Goal: Transaction & Acquisition: Purchase product/service

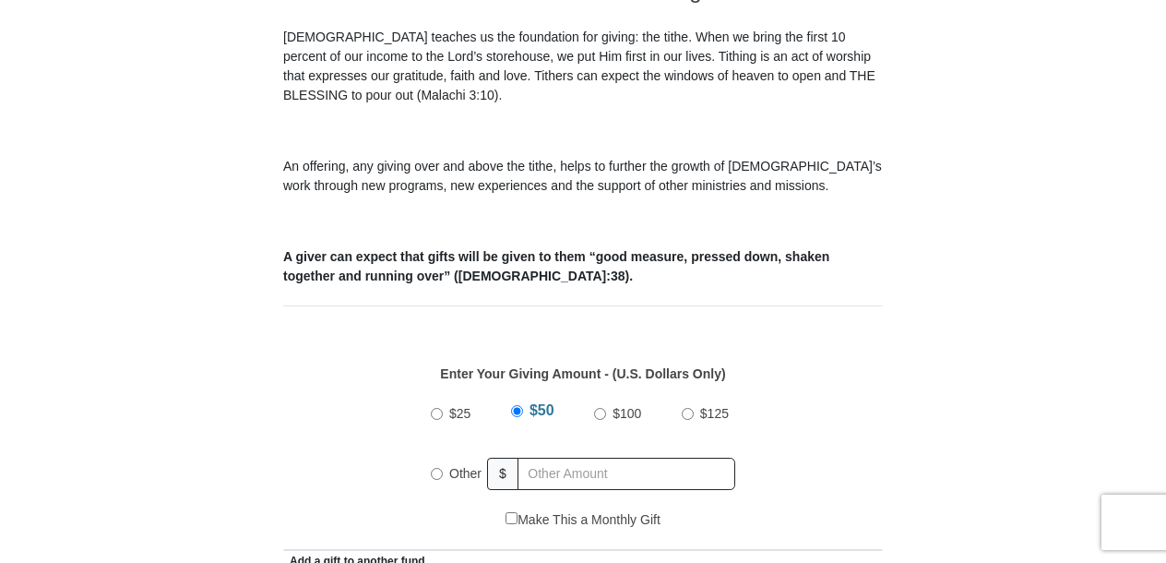
scroll to position [614, 0]
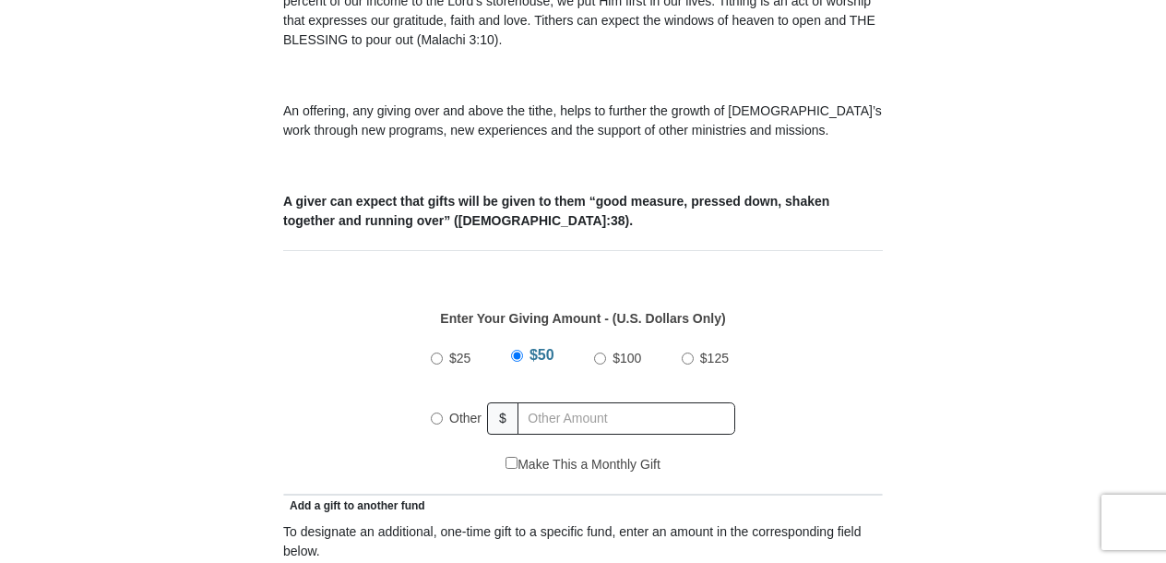
click at [438, 412] on input "Other" at bounding box center [437, 418] width 12 height 12
radio input "true"
click at [594, 403] on input "text" at bounding box center [629, 418] width 211 height 32
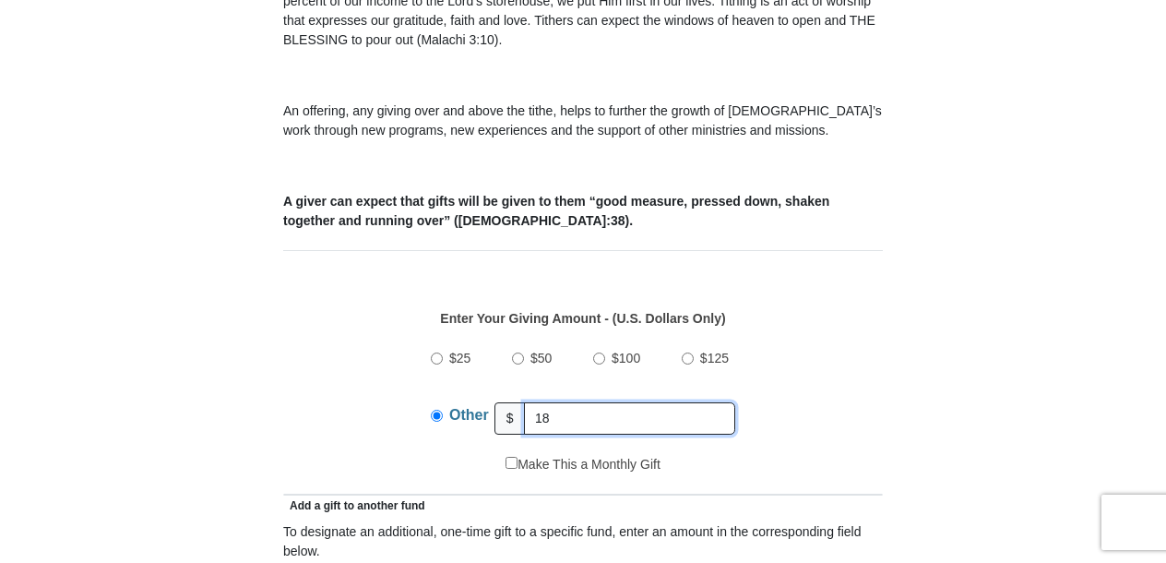
type input "18"
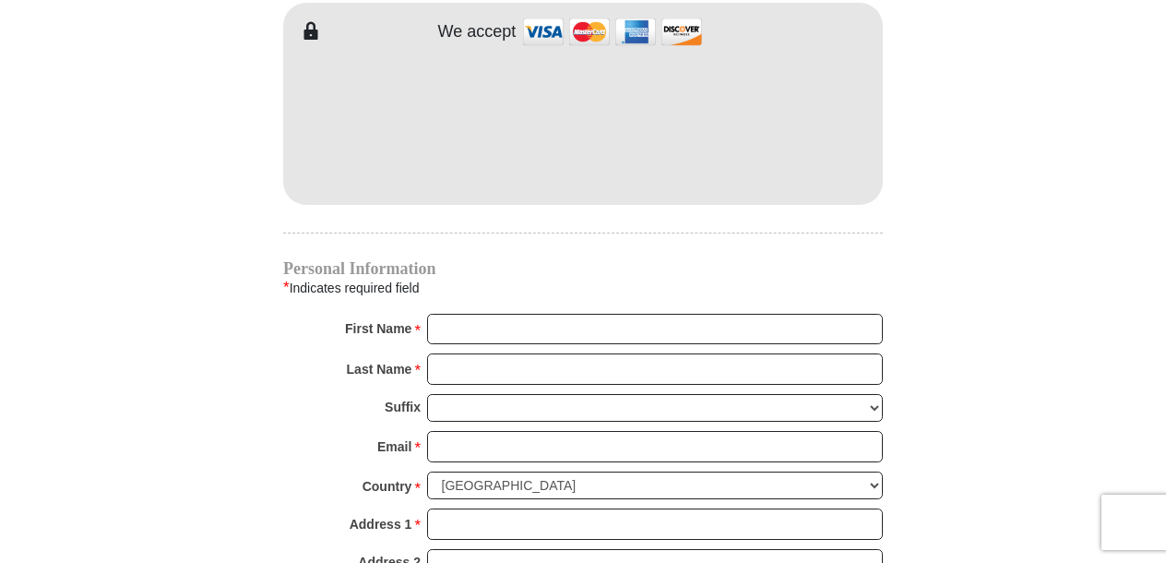
scroll to position [1686, 0]
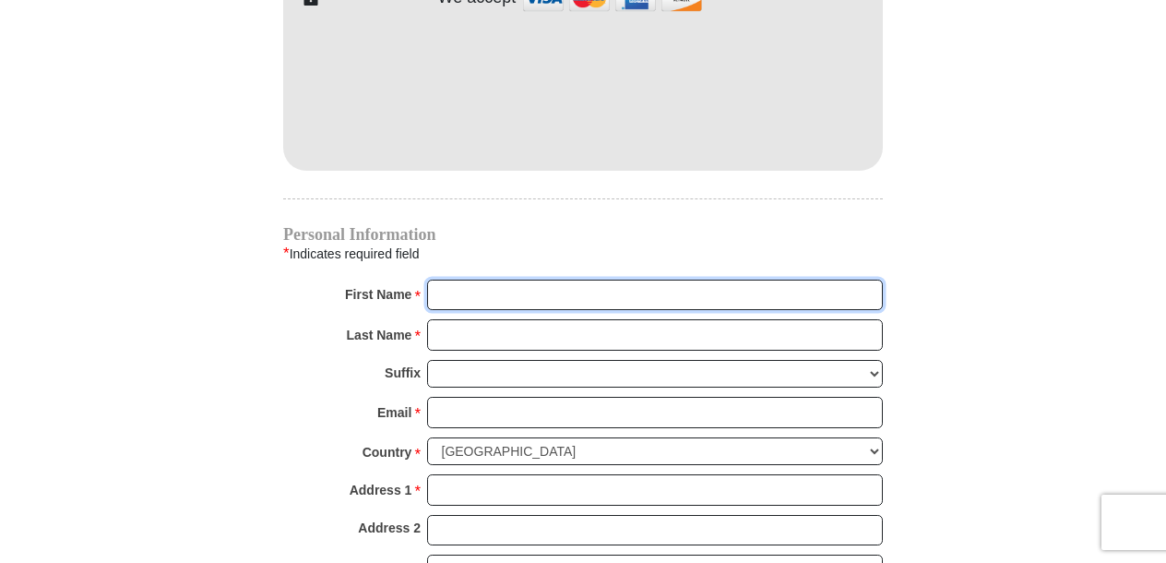
click at [480, 280] on input "First Name *" at bounding box center [655, 295] width 456 height 31
type input "Rajiv"
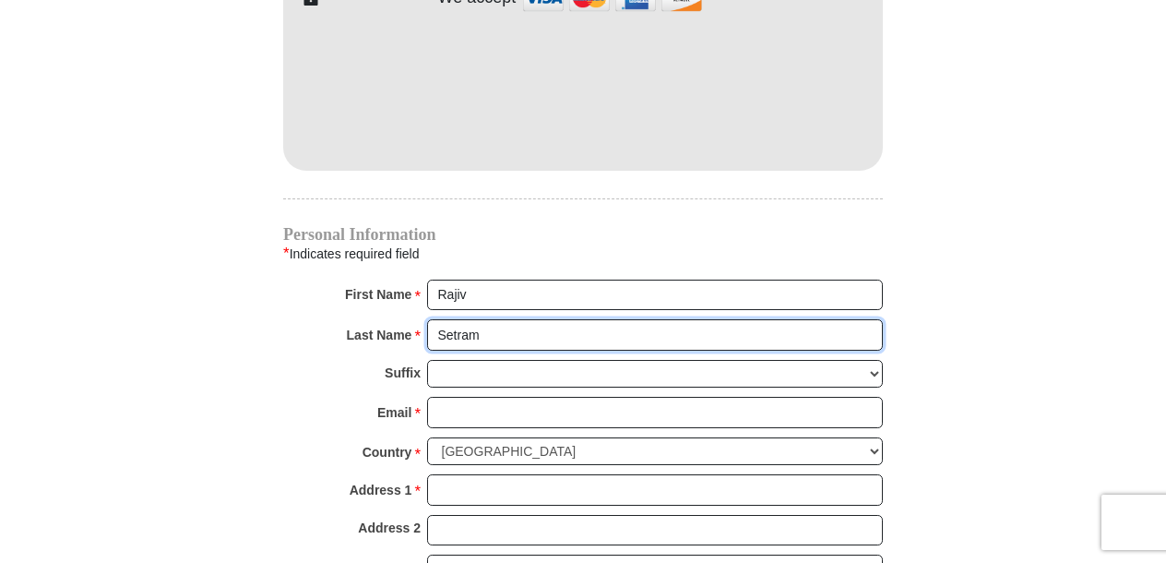
type input "Setram"
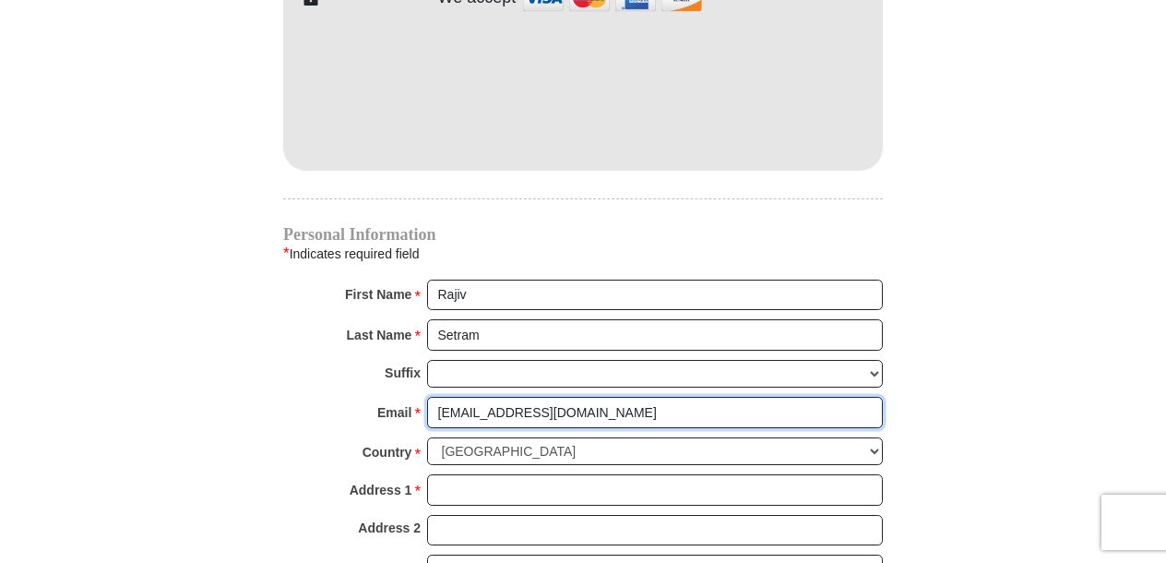
type input "[EMAIL_ADDRESS][DOMAIN_NAME]"
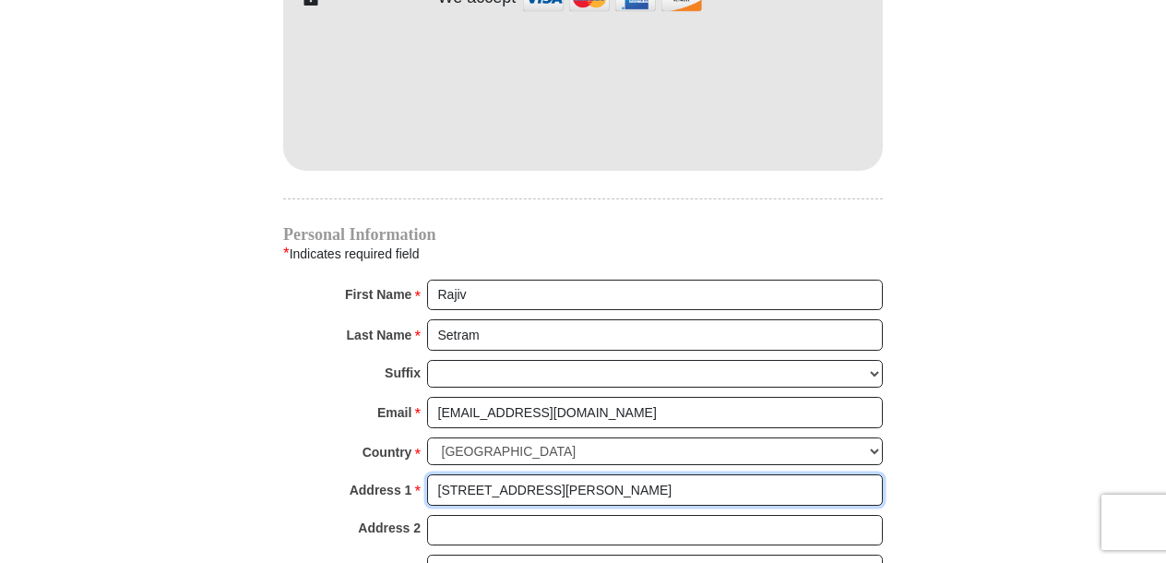
type input "[STREET_ADDRESS][PERSON_NAME]"
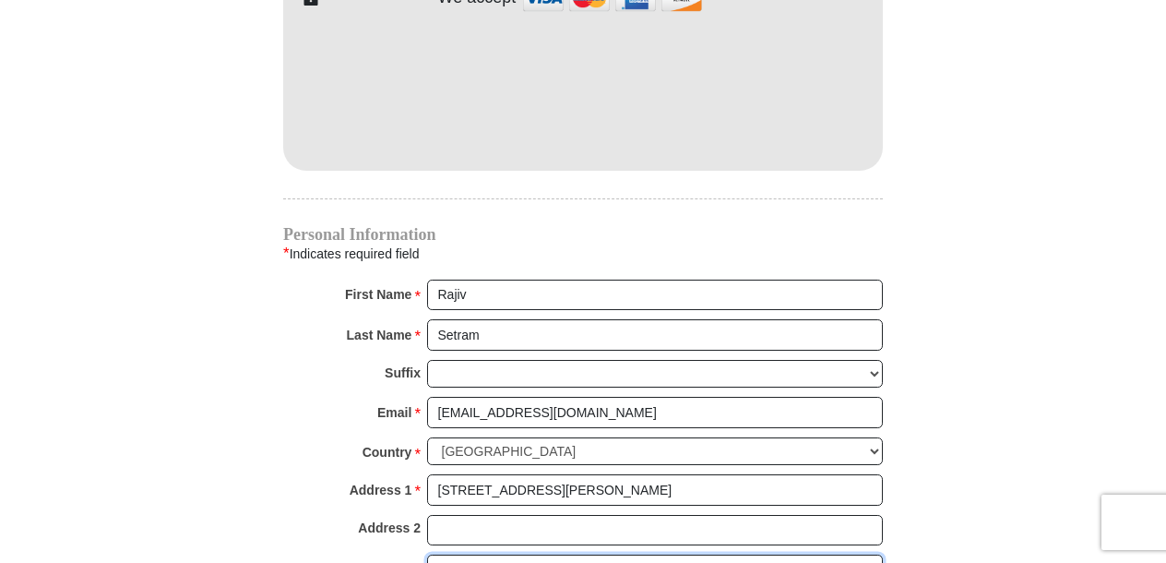
type input "Chicopee"
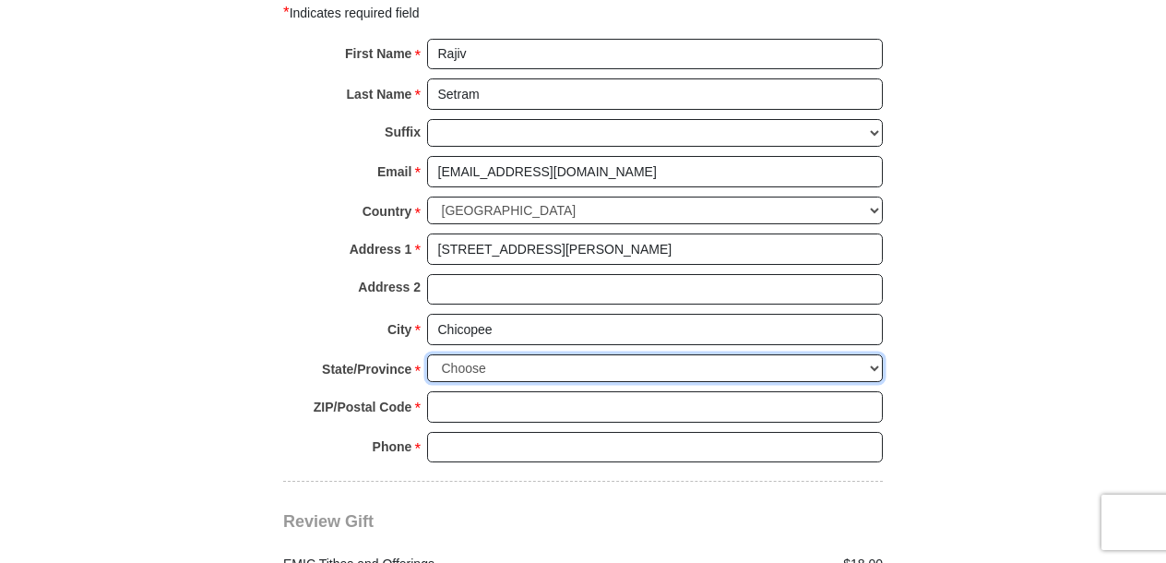
scroll to position [1984, 0]
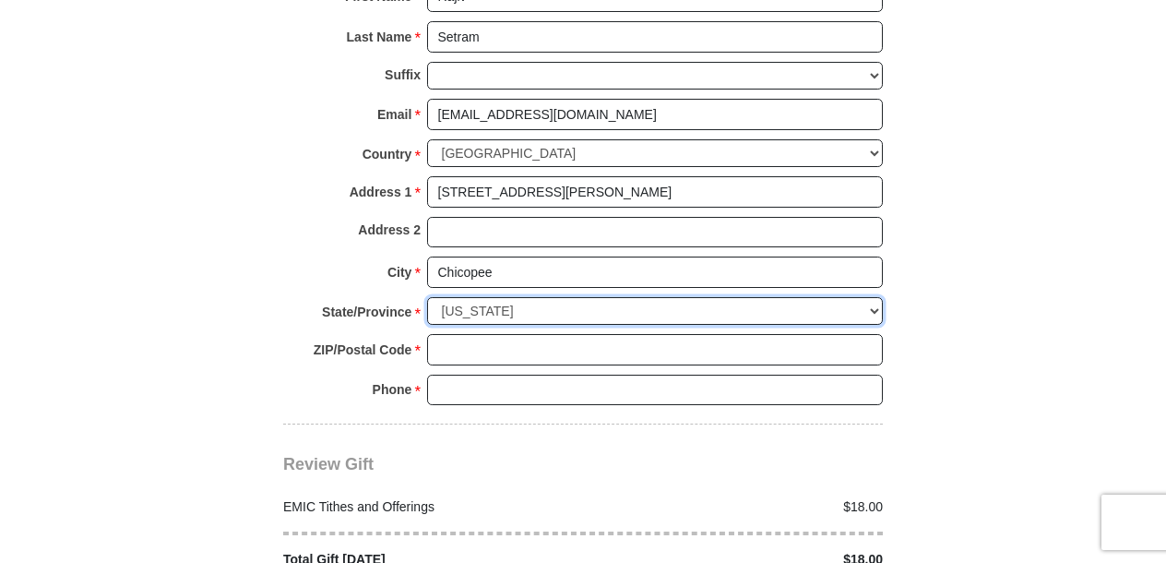
select select "MA"
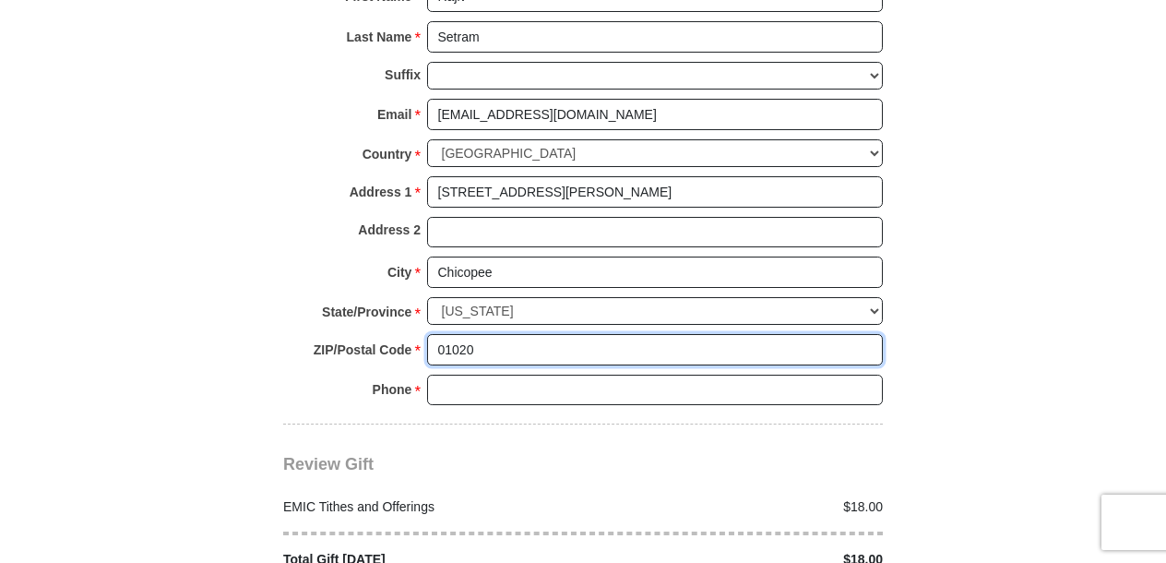
type input "01020"
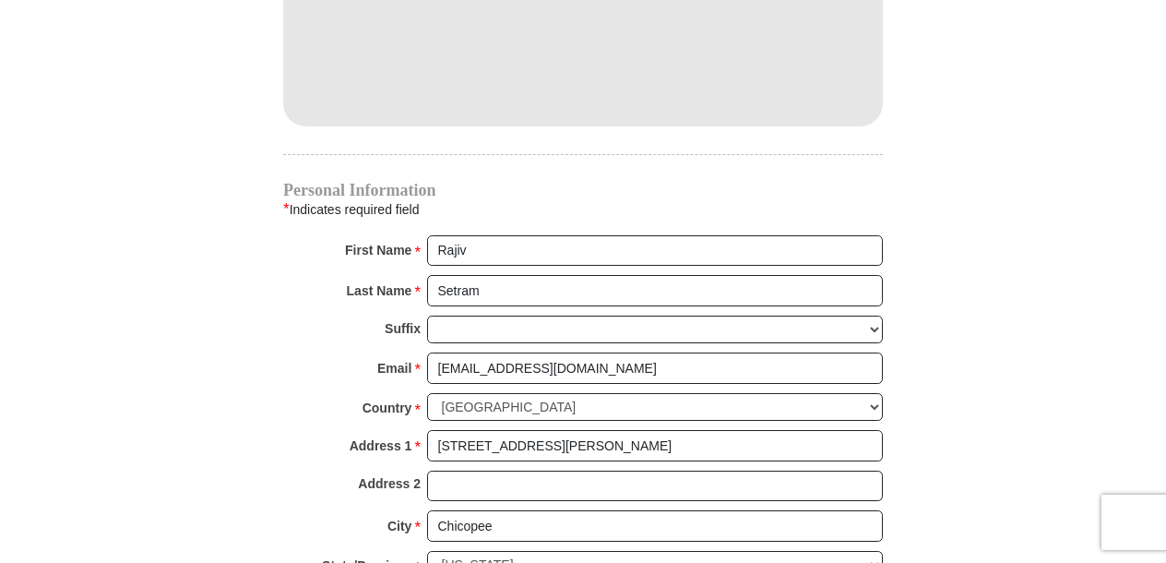
scroll to position [1523, 0]
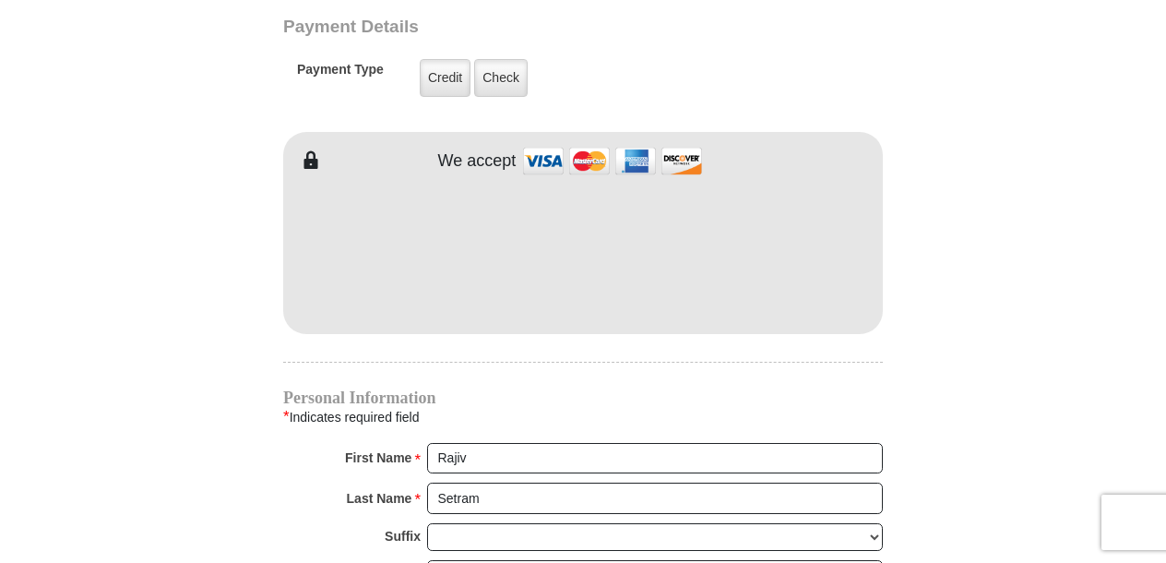
type input "9175485065"
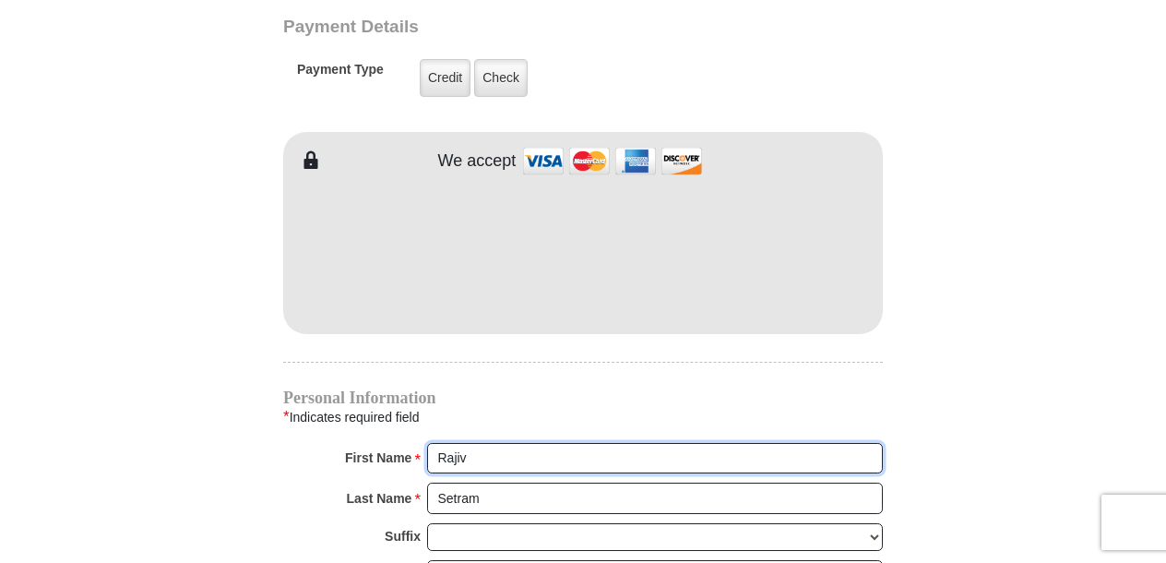
click at [708, 443] on input "Rajiv" at bounding box center [655, 458] width 456 height 31
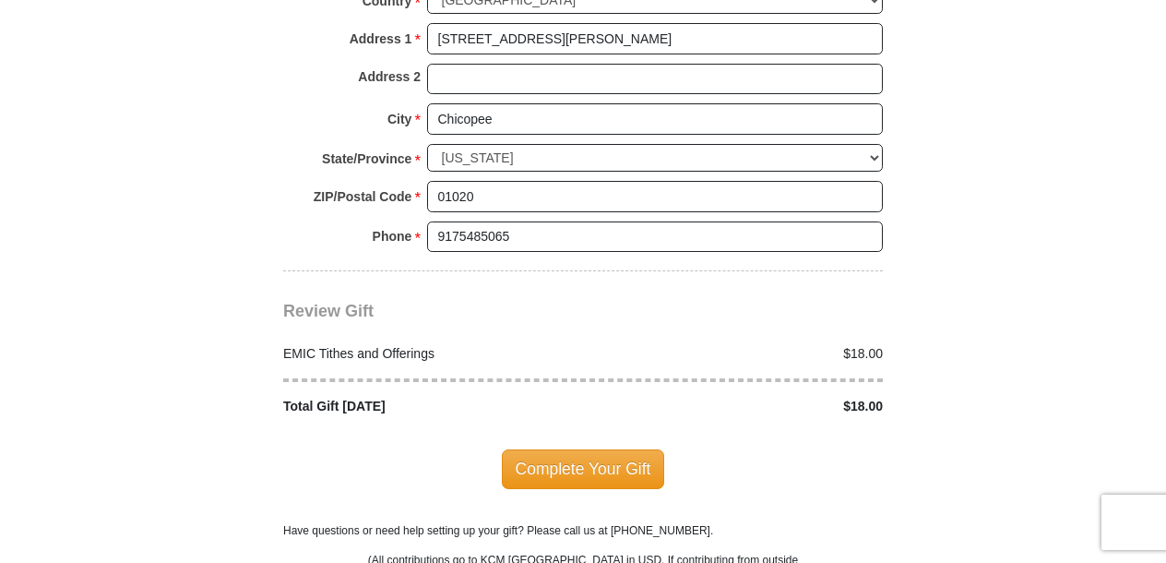
scroll to position [1830, 0]
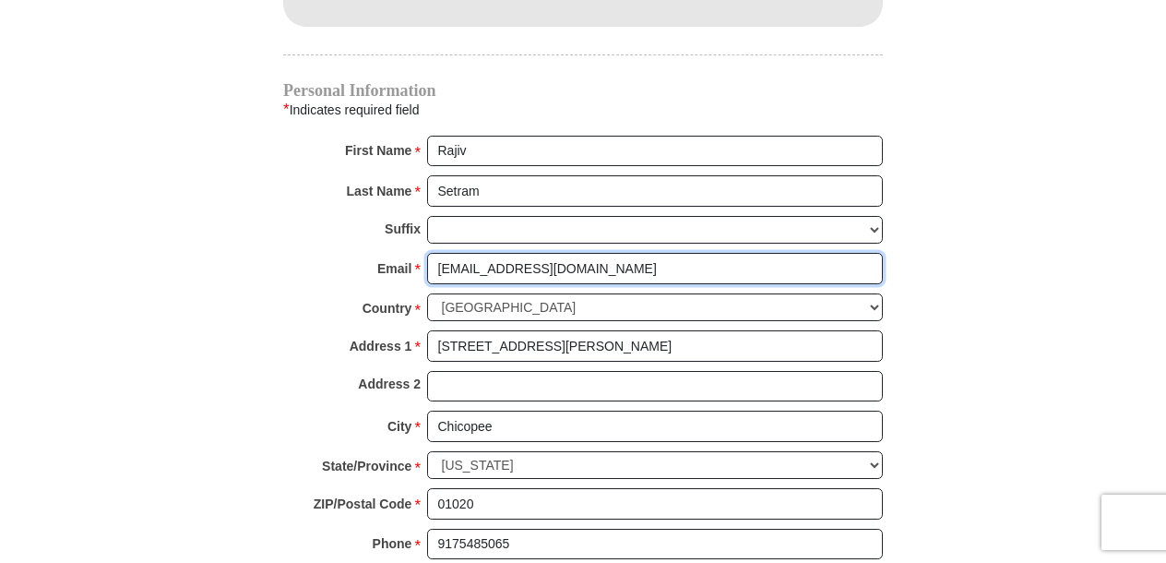
drag, startPoint x: 485, startPoint y: 238, endPoint x: 405, endPoint y: 252, distance: 81.4
click at [405, 253] on div "Email * [EMAIL_ADDRESS][DOMAIN_NAME] Please enter Email The email address you h…" at bounding box center [583, 273] width 600 height 41
type input "[EMAIL_ADDRESS][DOMAIN_NAME]"
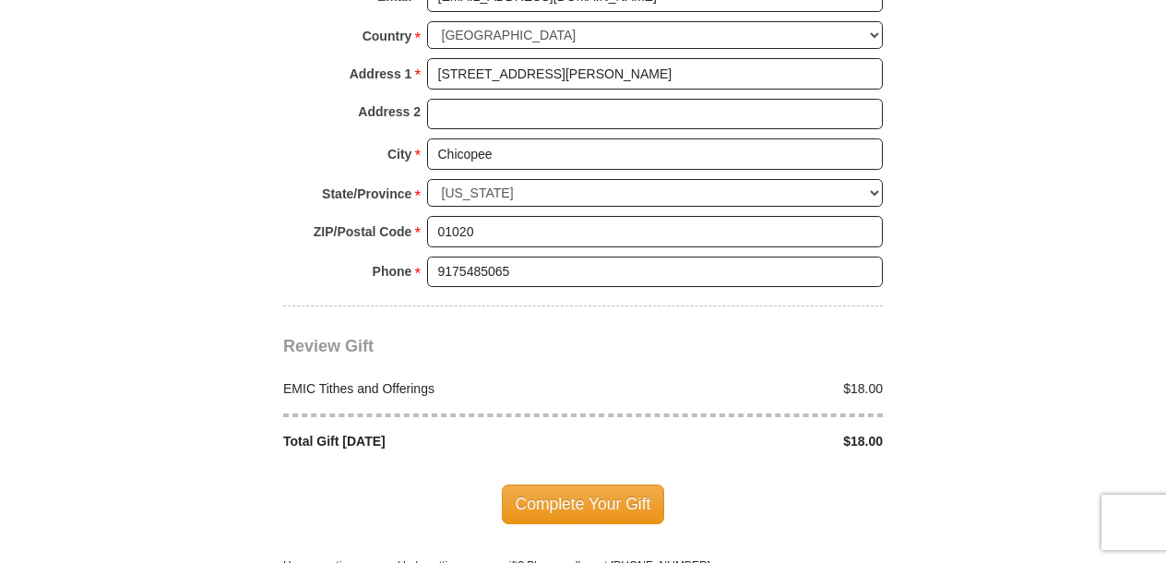
scroll to position [2138, 0]
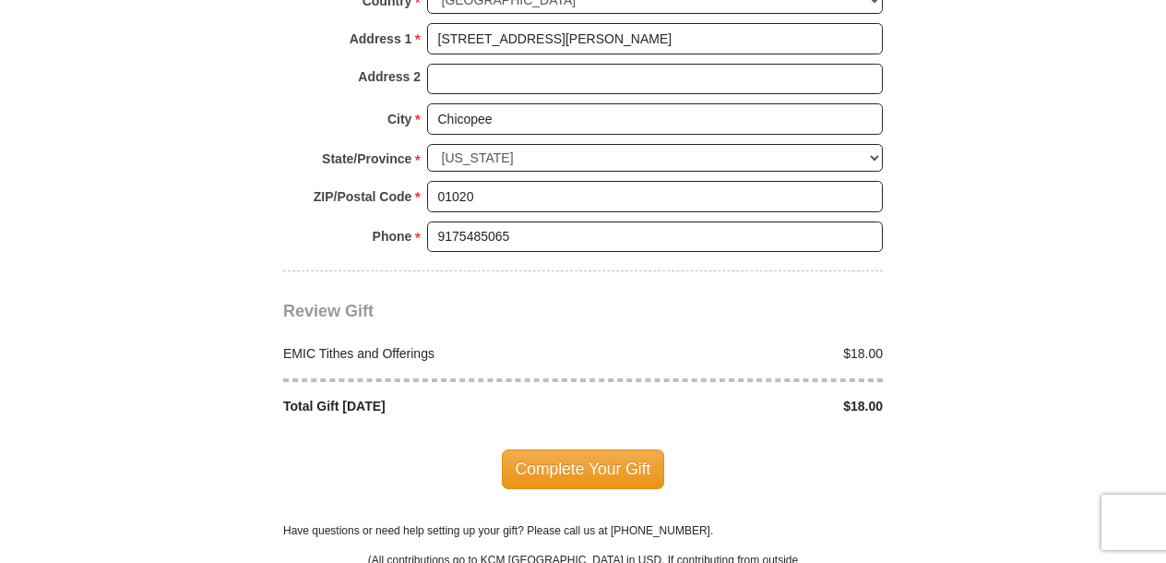
click at [576, 449] on span "Complete Your Gift" at bounding box center [583, 468] width 163 height 39
